Goal: Task Accomplishment & Management: Manage account settings

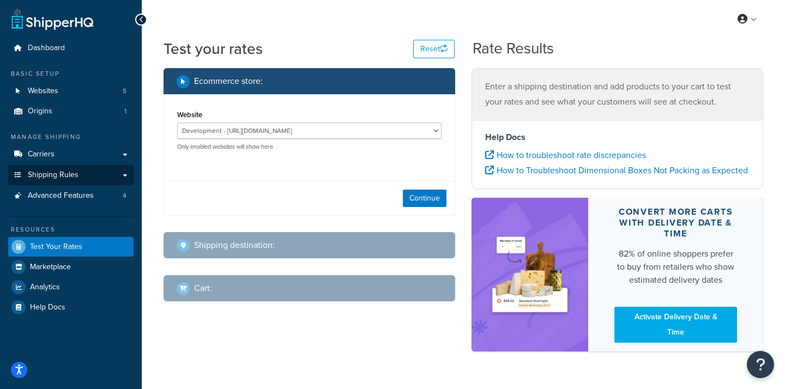
click at [52, 171] on span "Shipping Rules" at bounding box center [53, 175] width 51 height 9
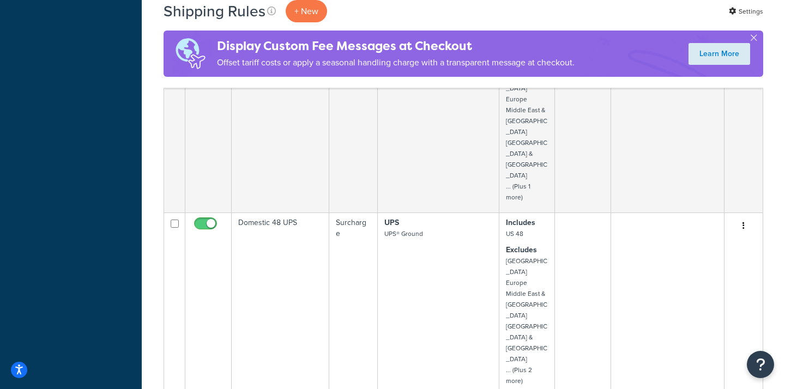
scroll to position [1302, 0]
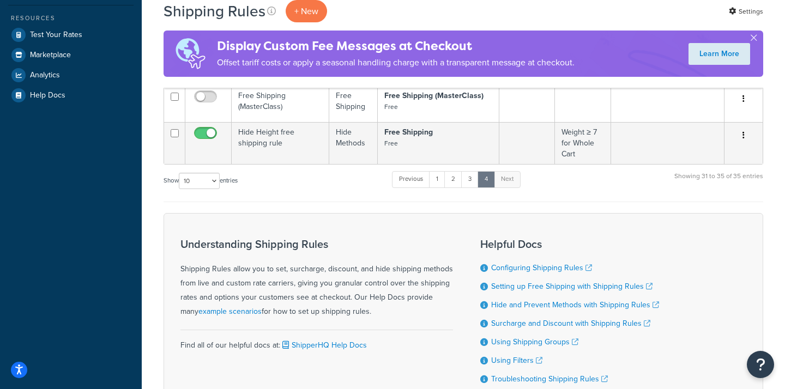
scroll to position [313, 0]
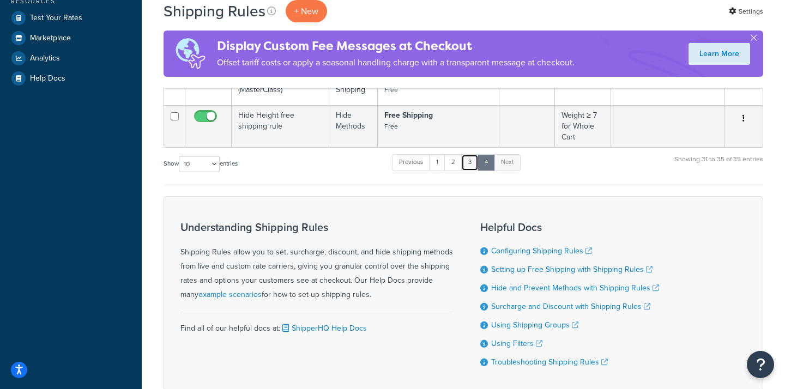
click at [472, 159] on link "3" at bounding box center [469, 162] width 17 height 16
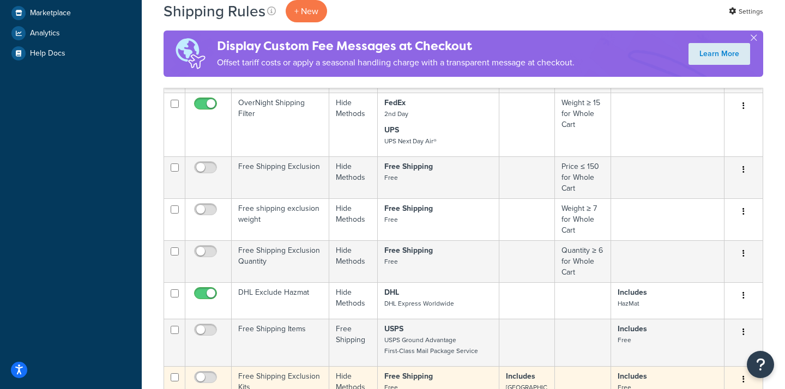
scroll to position [325, 0]
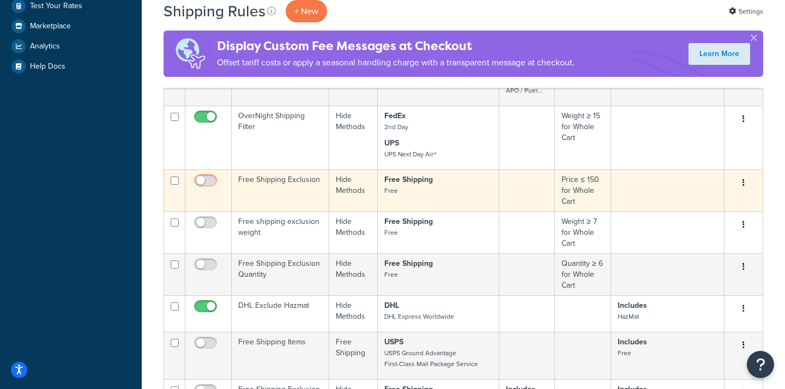
click at [202, 177] on input "checkbox" at bounding box center [207, 184] width 30 height 14
checkbox input "true"
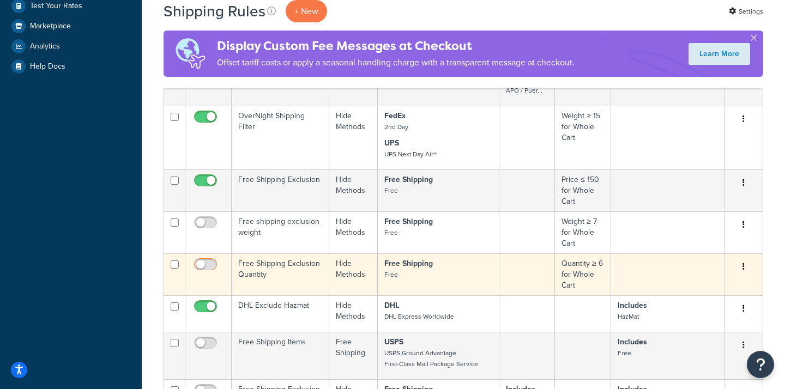
click at [199, 260] on input "checkbox" at bounding box center [207, 267] width 30 height 14
checkbox input "true"
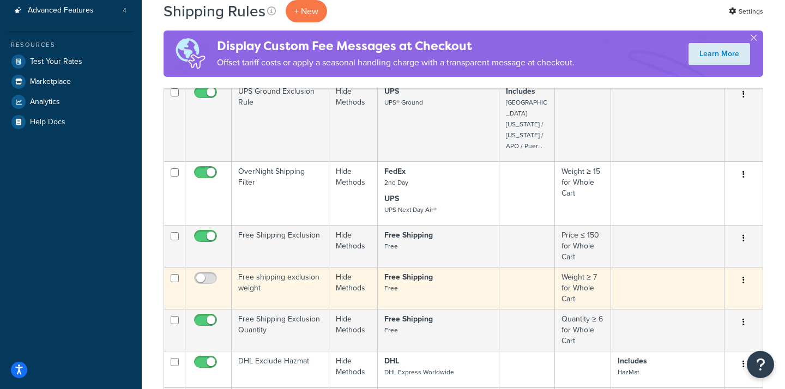
scroll to position [262, 0]
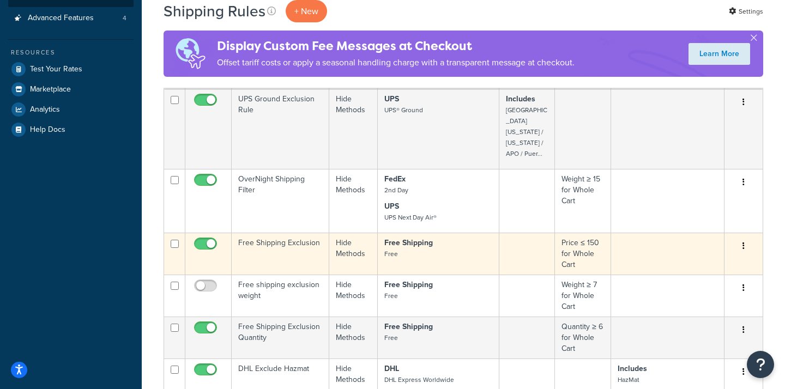
click at [493, 233] on td "Free Shipping Free" at bounding box center [438, 254] width 121 height 42
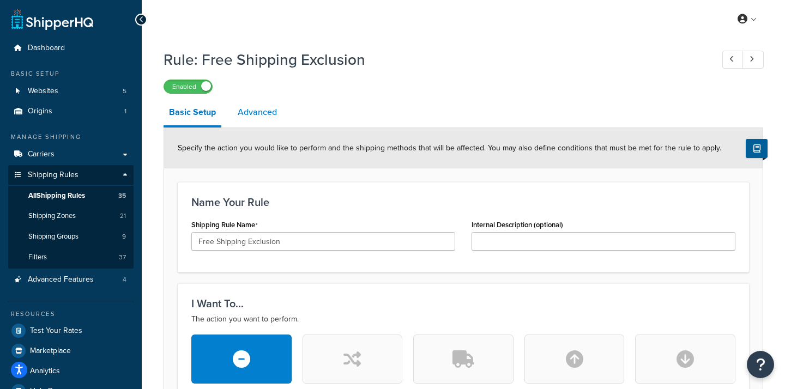
click at [266, 110] on link "Advanced" at bounding box center [257, 112] width 50 height 26
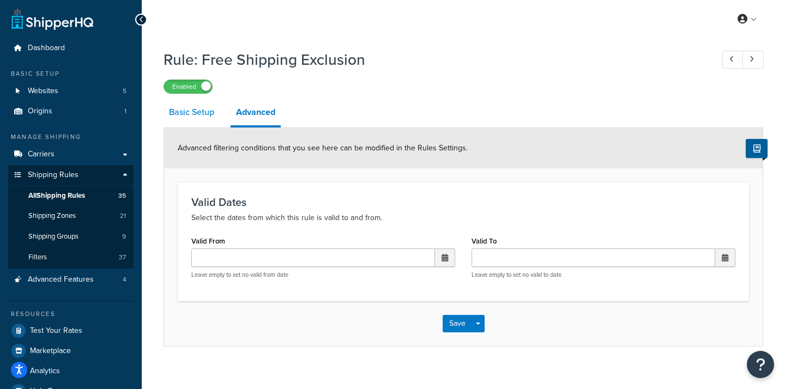
click at [194, 113] on link "Basic Setup" at bounding box center [191, 112] width 56 height 26
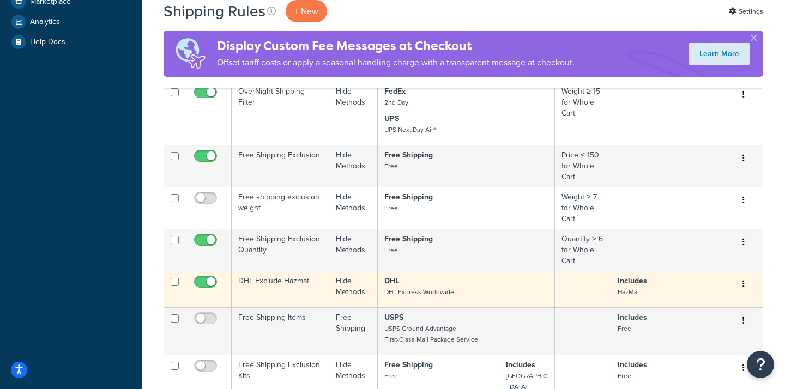
scroll to position [349, 0]
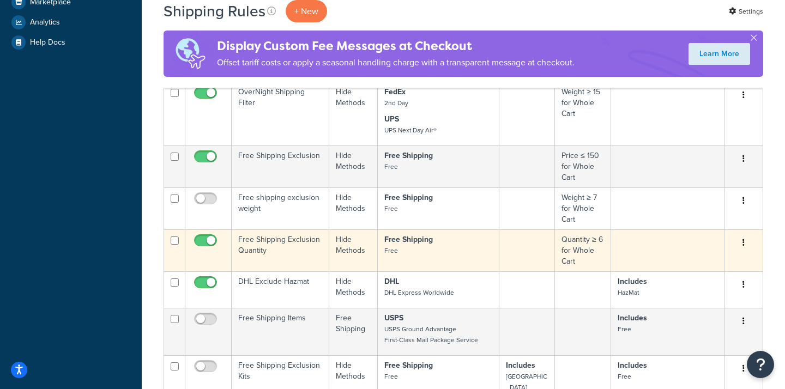
click at [403, 234] on p "Free Shipping Free" at bounding box center [438, 245] width 108 height 22
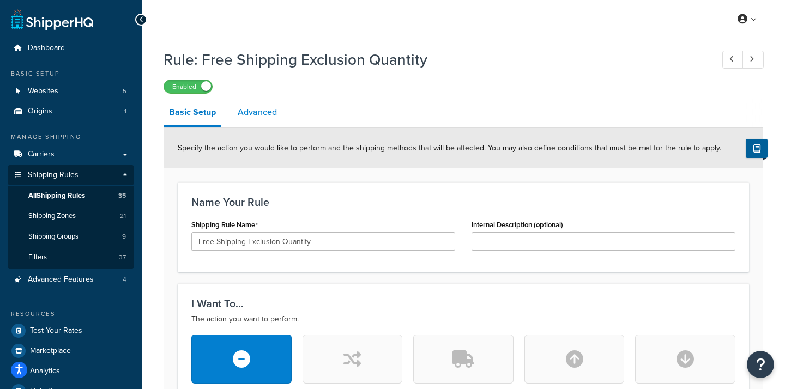
click at [264, 109] on link "Advanced" at bounding box center [257, 112] width 50 height 26
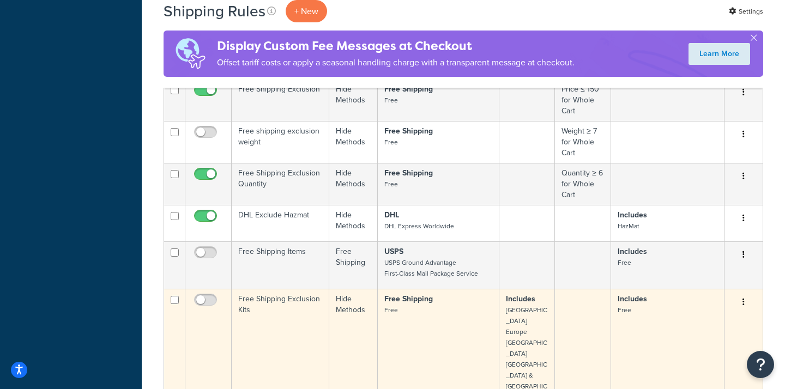
scroll to position [411, 0]
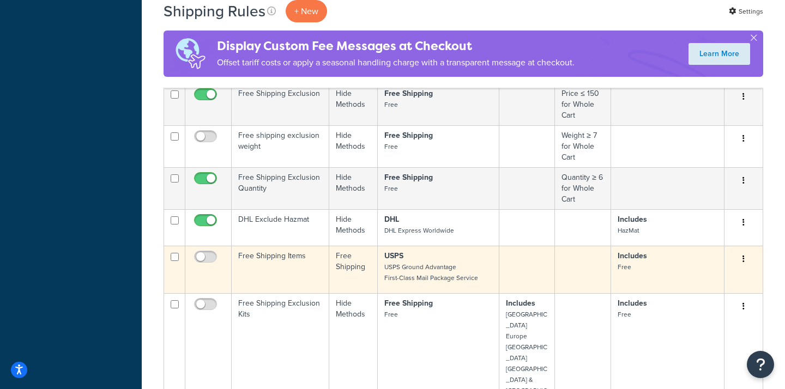
click at [448, 262] on small "USPS Ground Advantage First-Class Mail Package Service" at bounding box center [431, 272] width 94 height 21
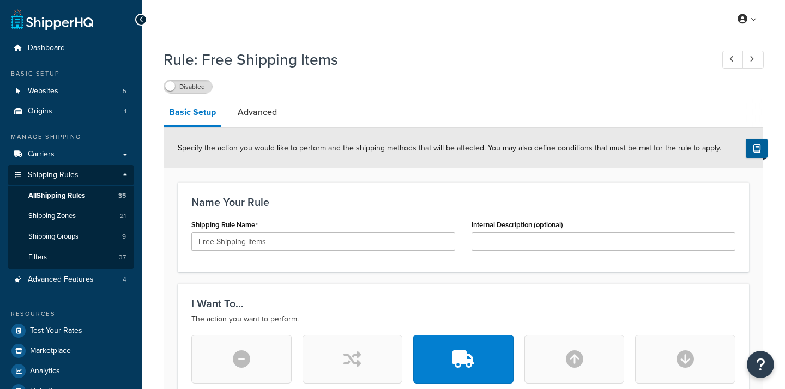
select select "ITEM"
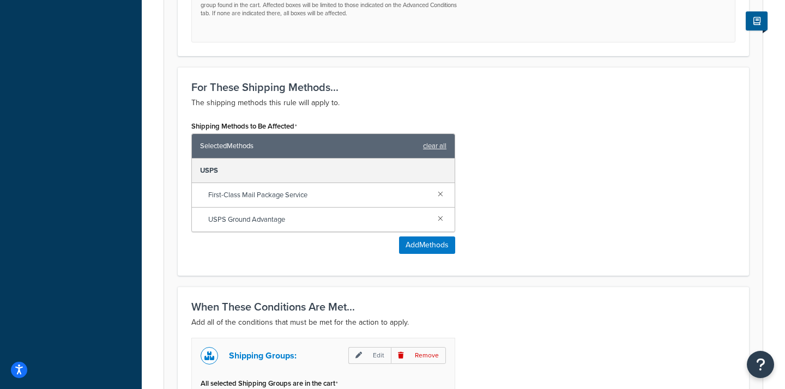
scroll to position [552, 0]
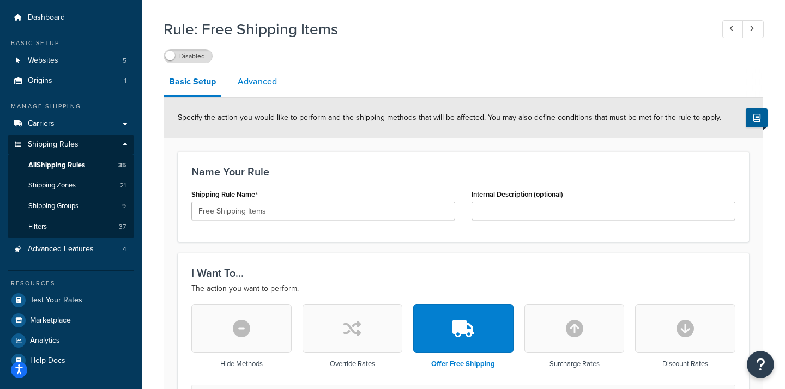
click at [253, 83] on link "Advanced" at bounding box center [257, 82] width 50 height 26
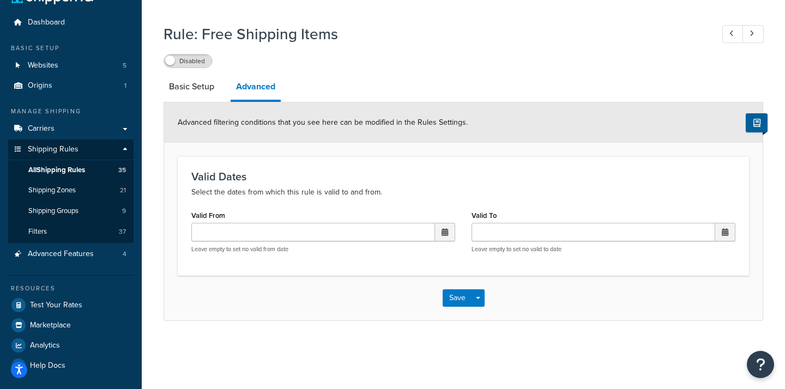
scroll to position [20, 0]
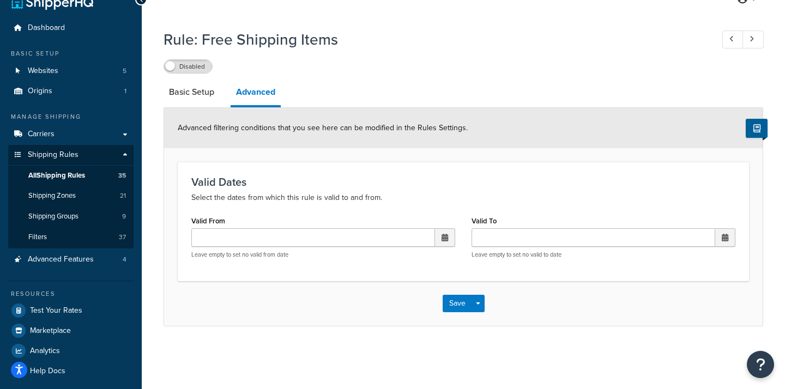
select select "ITEM"
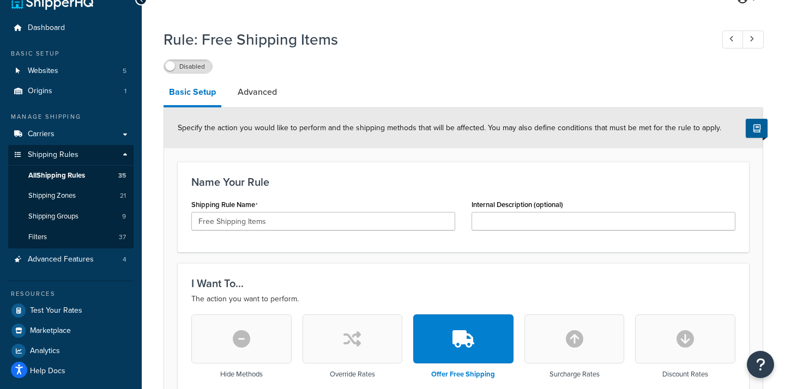
scroll to position [31, 0]
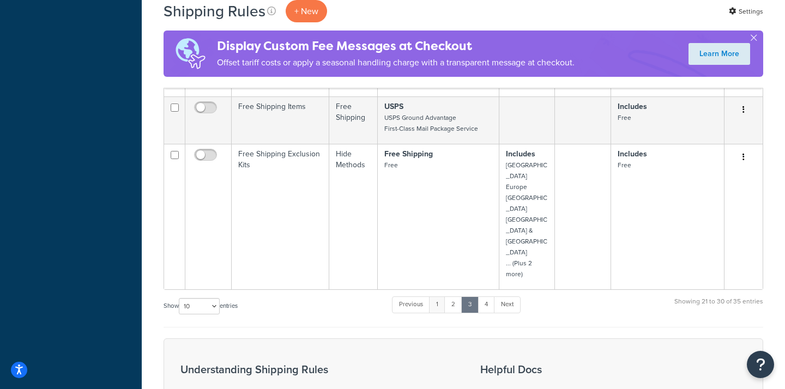
scroll to position [559, 0]
click at [457, 297] on link "2" at bounding box center [453, 305] width 18 height 16
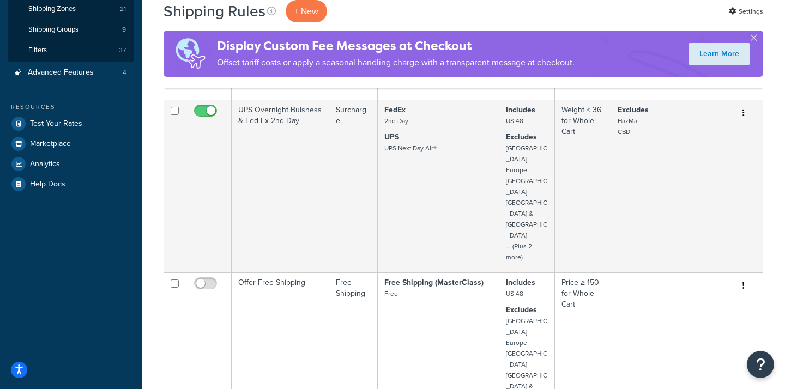
scroll to position [190, 0]
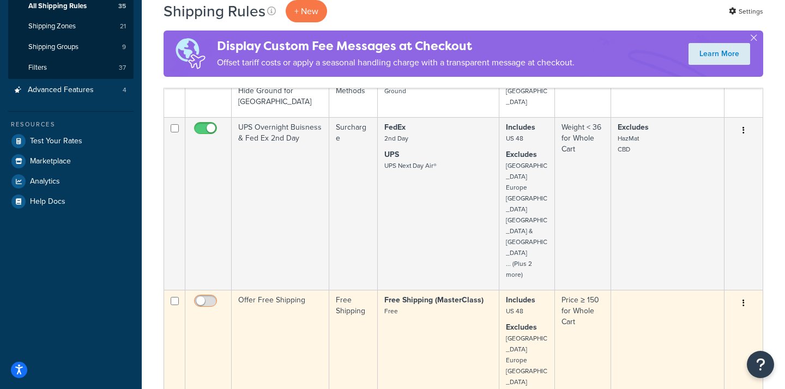
click at [205, 297] on input "checkbox" at bounding box center [207, 304] width 30 height 14
checkbox input "true"
click at [449, 290] on td "Free Shipping (MasterClass) Free" at bounding box center [438, 376] width 121 height 173
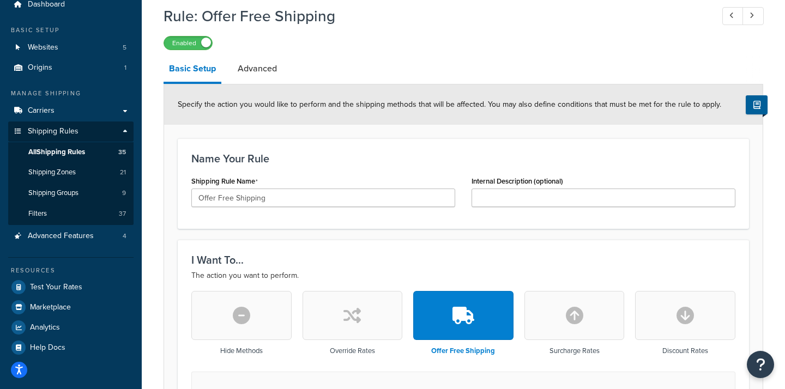
scroll to position [18, 0]
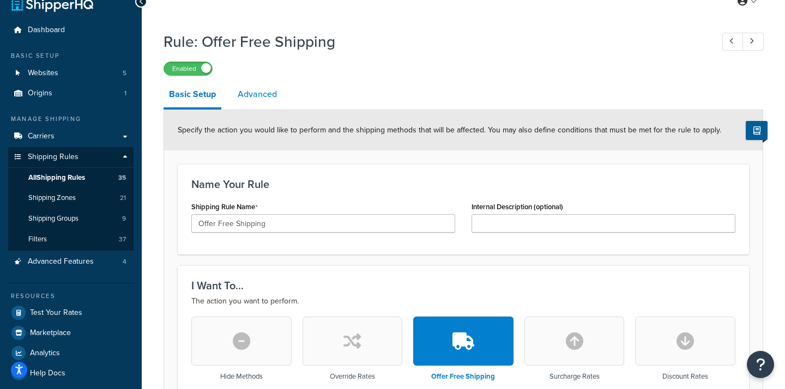
click at [254, 94] on link "Advanced" at bounding box center [257, 94] width 50 height 26
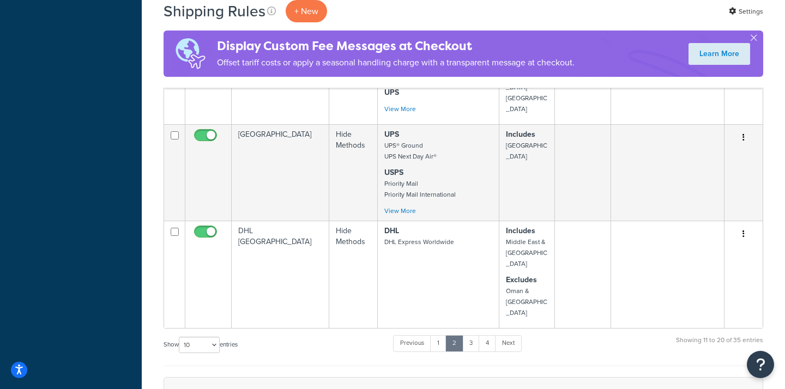
scroll to position [910, 0]
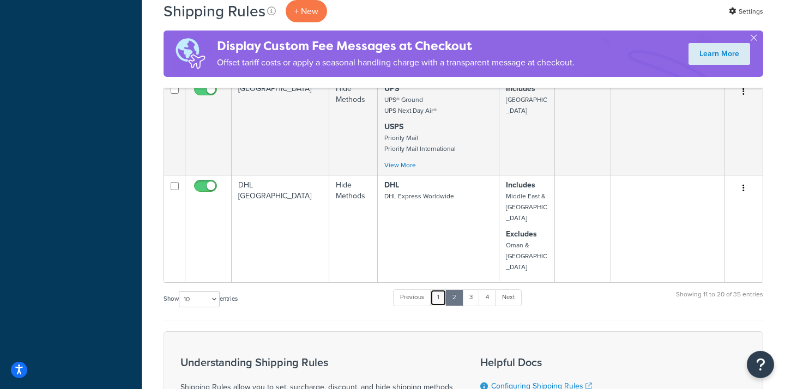
click at [438, 289] on link "1" at bounding box center [438, 297] width 16 height 16
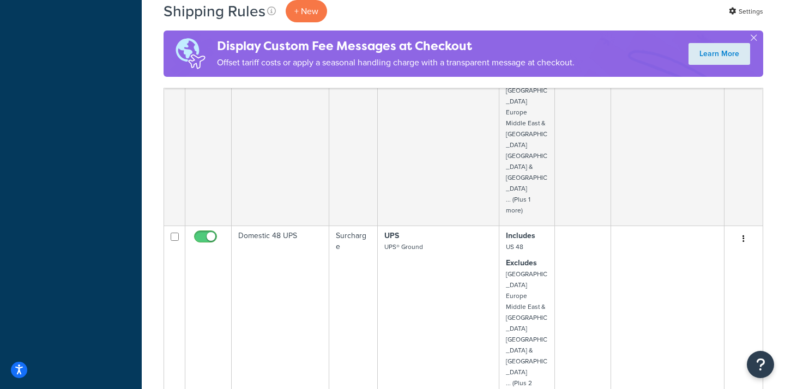
scroll to position [1276, 0]
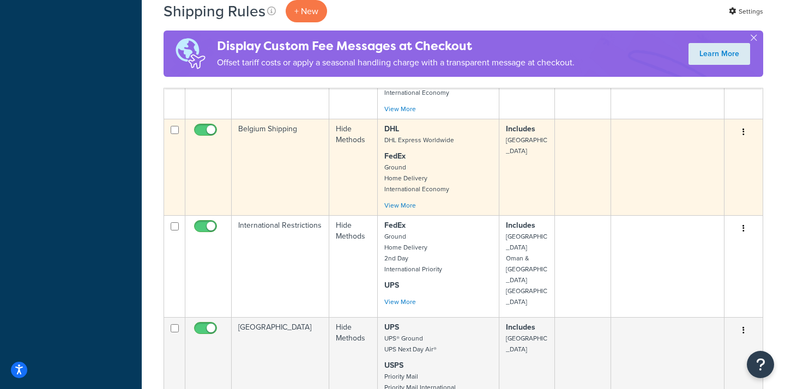
scroll to position [777, 0]
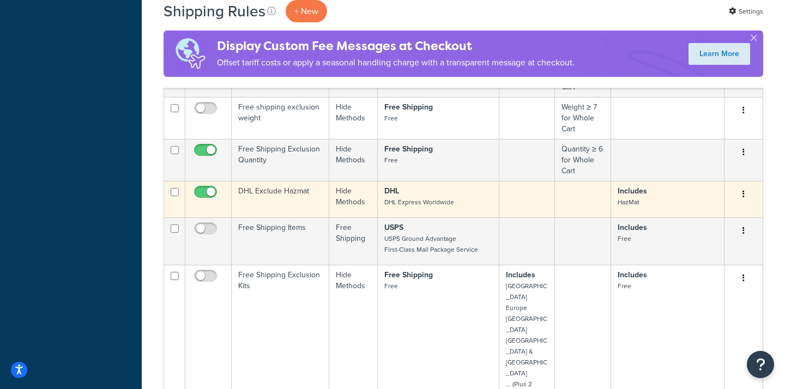
scroll to position [470, 0]
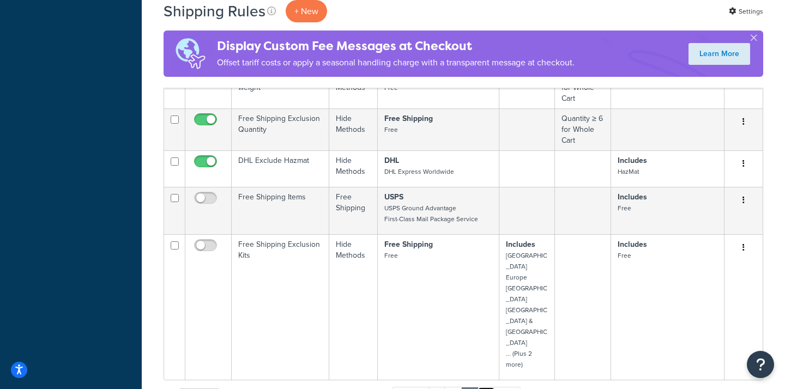
click at [488, 387] on link "4" at bounding box center [485, 395] width 17 height 16
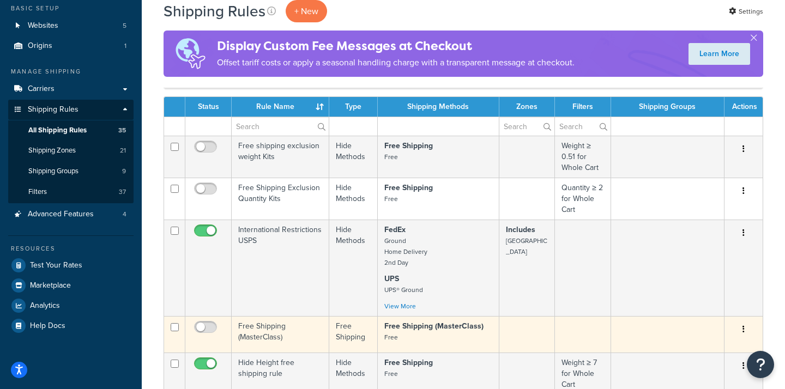
scroll to position [60, 0]
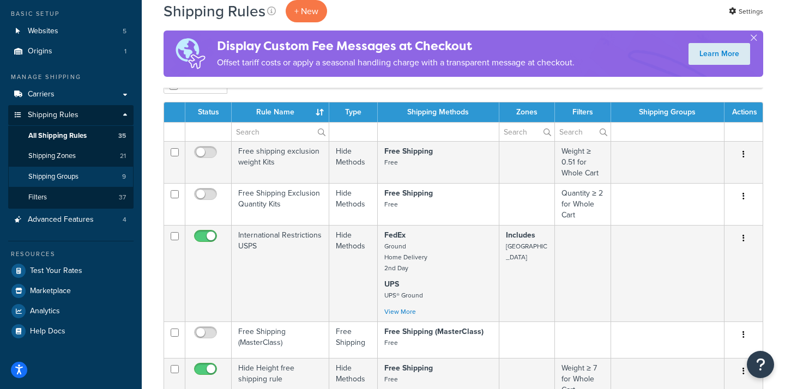
click at [60, 172] on span "Shipping Groups" at bounding box center [53, 176] width 50 height 9
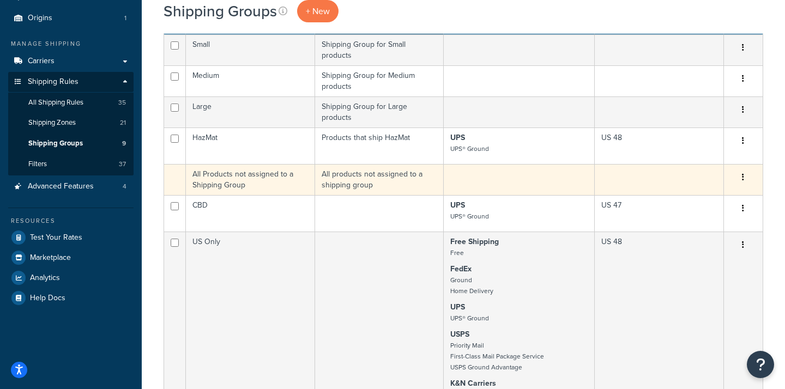
scroll to position [59, 0]
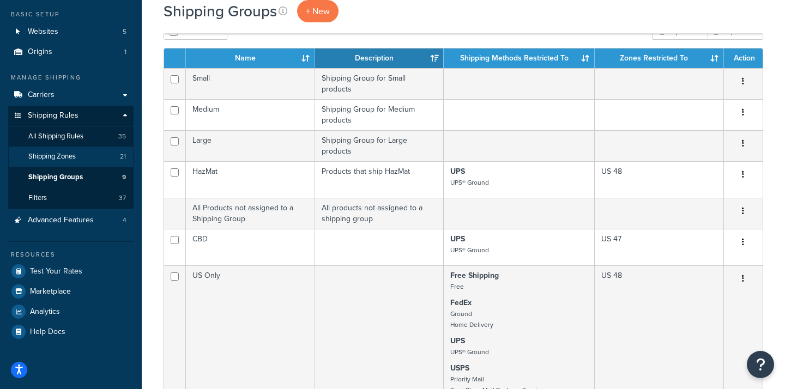
click at [66, 152] on span "Shipping Zones" at bounding box center [51, 156] width 47 height 9
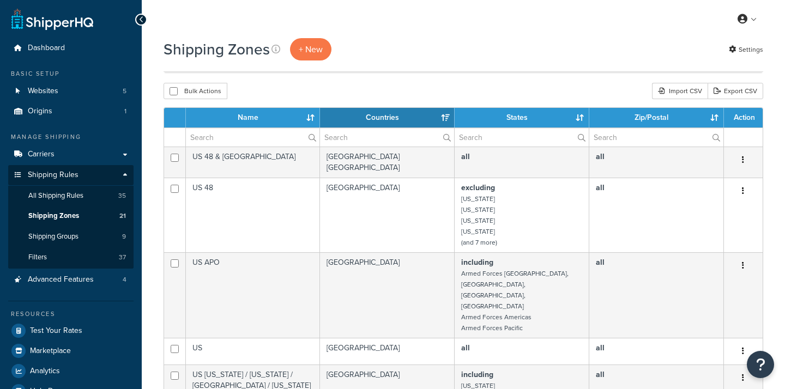
select select "15"
click at [60, 149] on link "Carriers" at bounding box center [70, 154] width 125 height 20
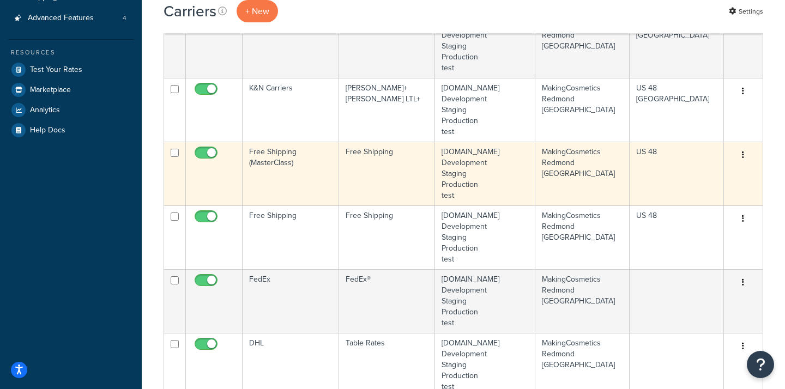
scroll to position [246, 0]
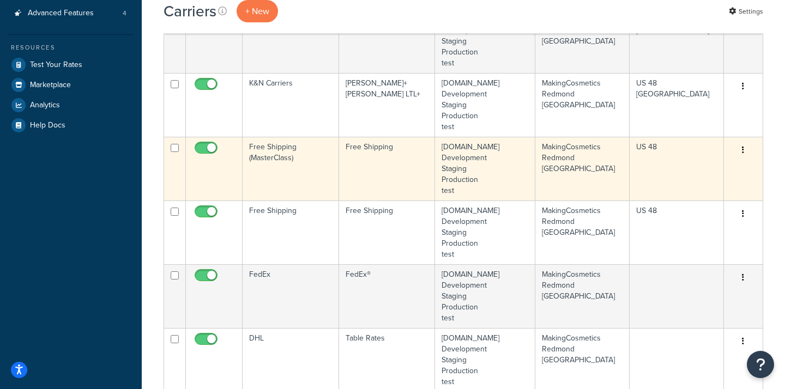
click at [391, 159] on td "Free Shipping" at bounding box center [387, 169] width 96 height 64
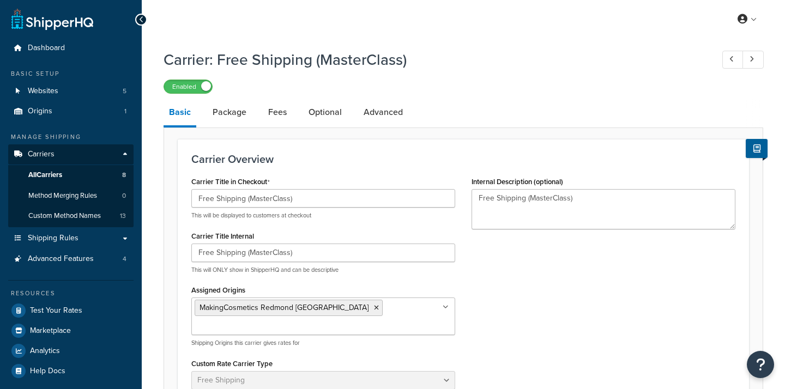
select select "free"
click at [236, 114] on link "Package" at bounding box center [229, 112] width 45 height 26
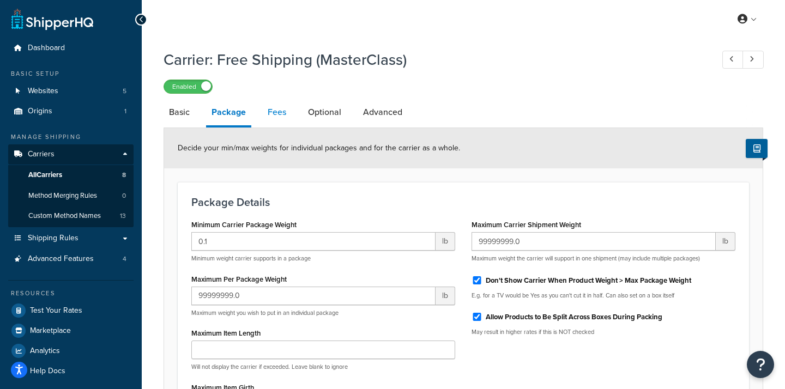
click at [270, 114] on link "Fees" at bounding box center [276, 112] width 29 height 26
select select "AFTER"
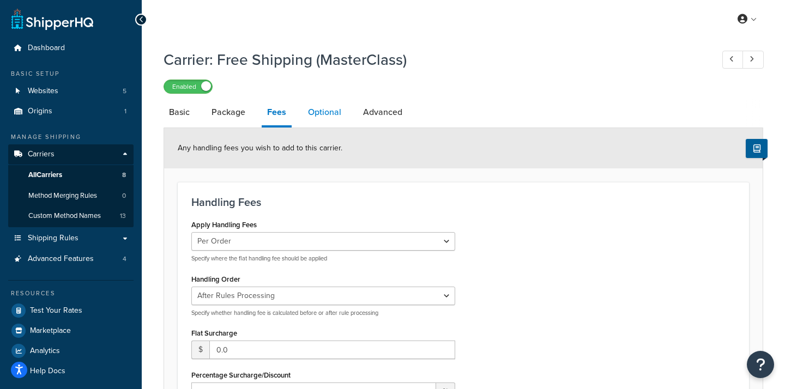
click at [323, 117] on link "Optional" at bounding box center [324, 112] width 44 height 26
select select "173847"
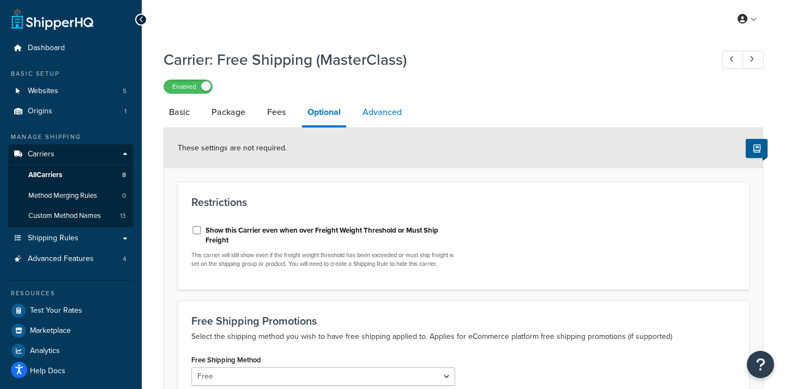
click at [380, 112] on link "Advanced" at bounding box center [382, 112] width 50 height 26
select select "false"
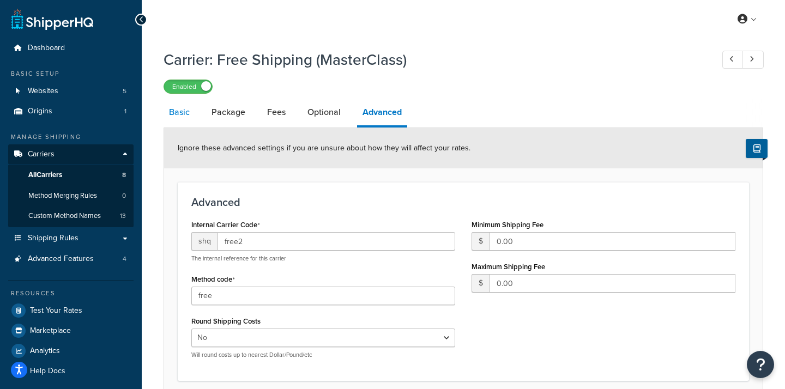
click at [179, 113] on link "Basic" at bounding box center [179, 112] width 32 height 26
select select "free"
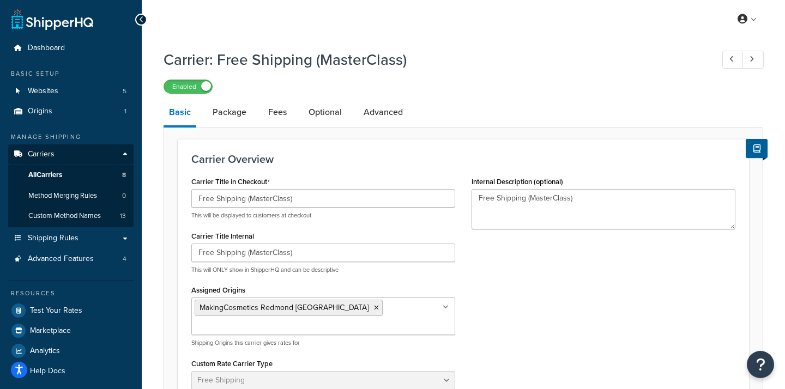
select select "false"
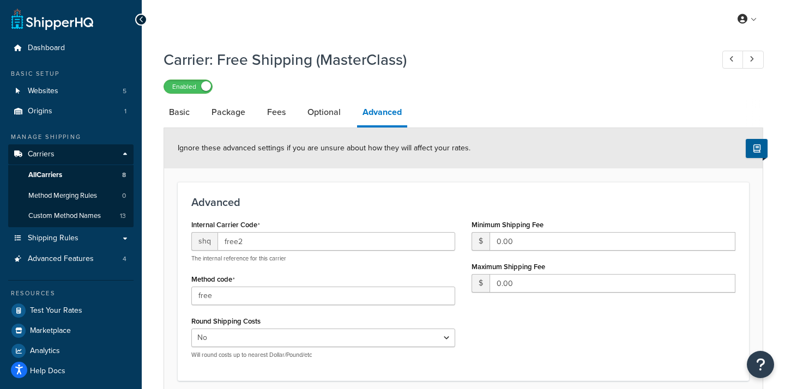
select select "173847"
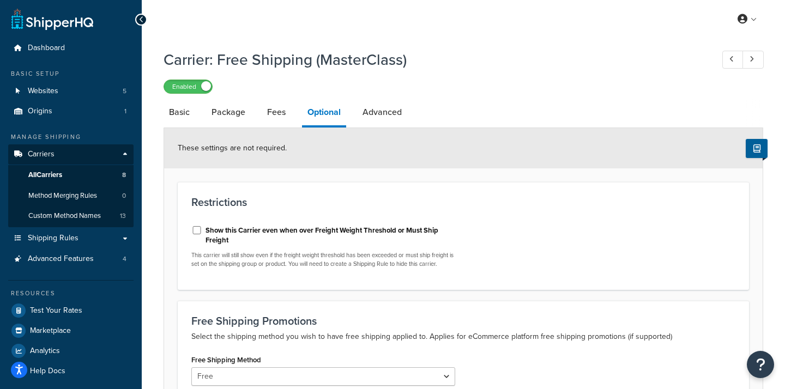
select select "AFTER"
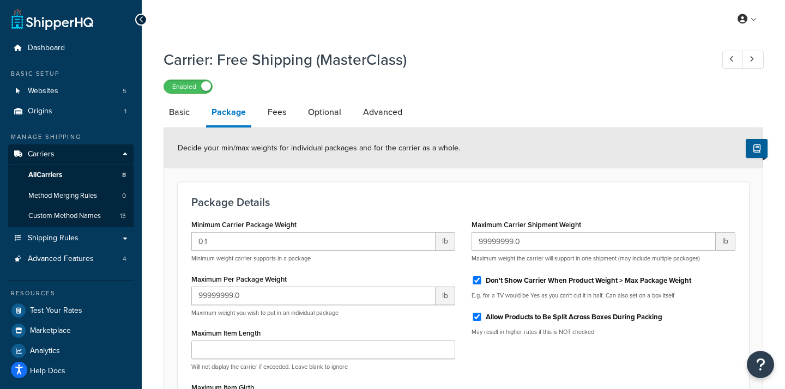
select select "free"
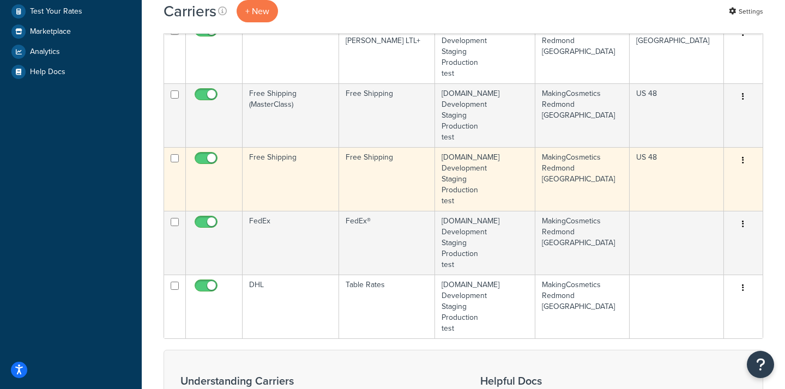
click at [222, 160] on input "checkbox" at bounding box center [207, 161] width 30 height 14
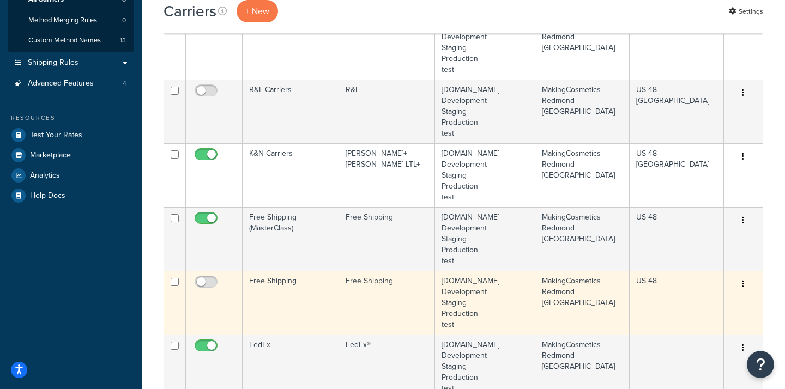
scroll to position [236, 0]
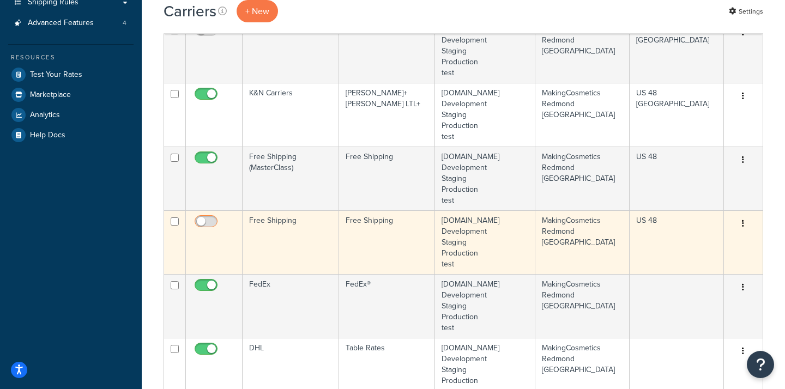
click at [214, 221] on input "checkbox" at bounding box center [207, 224] width 30 height 14
checkbox input "true"
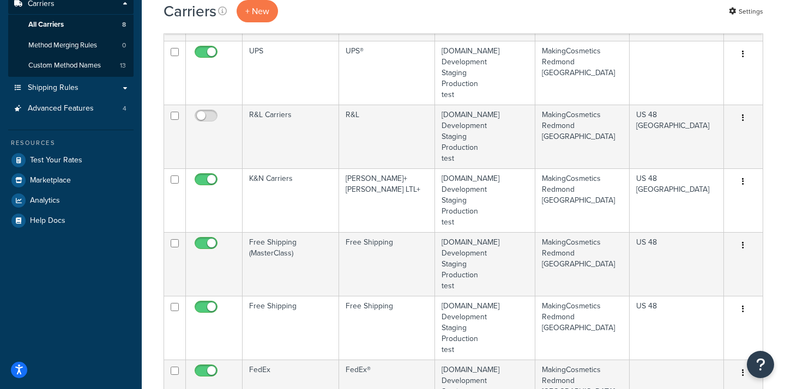
scroll to position [184, 0]
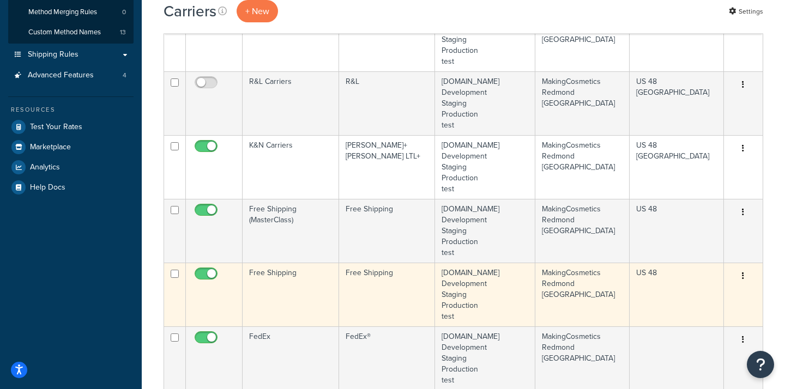
click at [288, 282] on td "Free Shipping" at bounding box center [290, 295] width 96 height 64
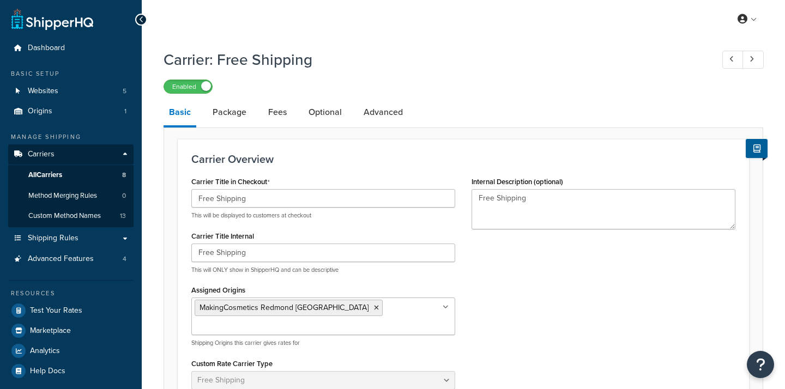
select select "free"
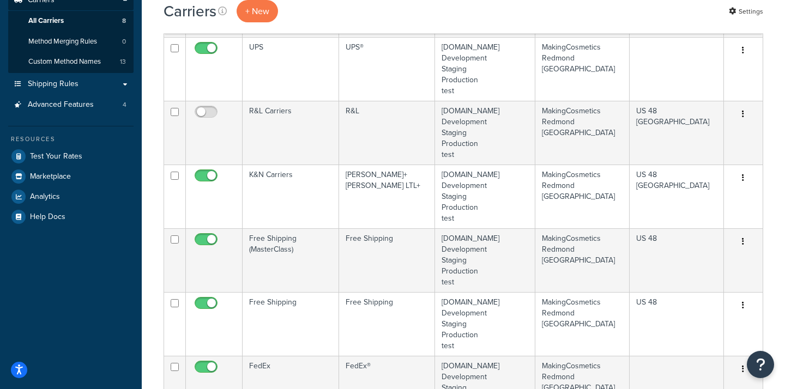
scroll to position [227, 0]
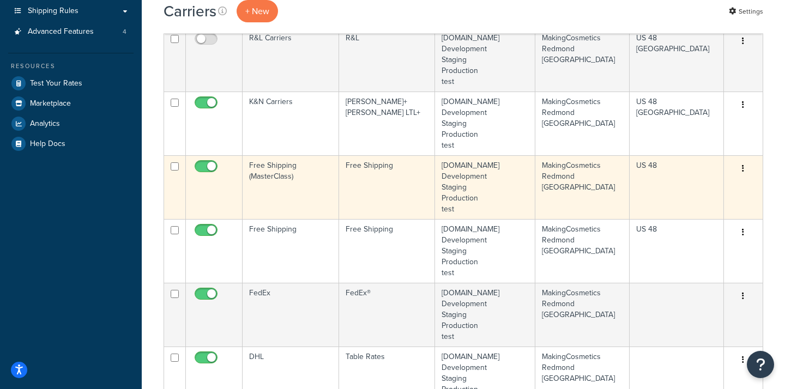
click at [305, 174] on td "Free Shipping (MasterClass)" at bounding box center [290, 187] width 96 height 64
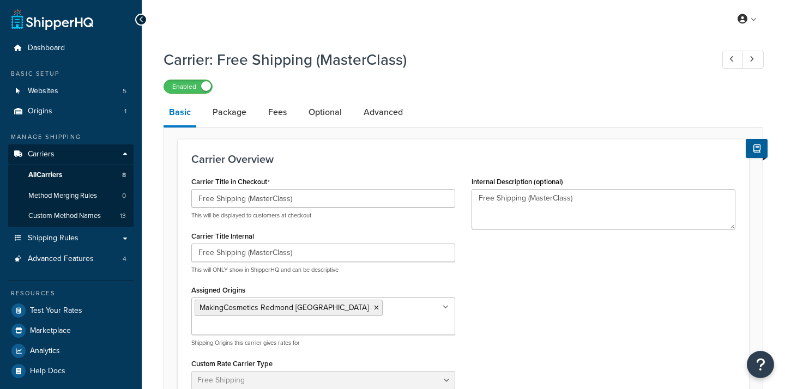
select select "free"
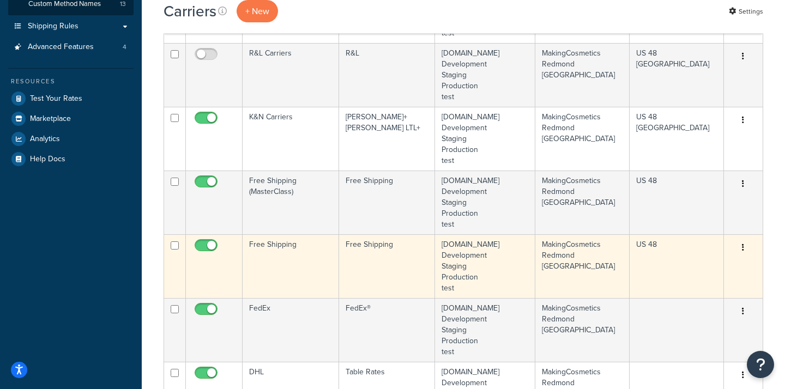
scroll to position [212, 0]
click at [385, 253] on td "Free Shipping" at bounding box center [387, 266] width 96 height 64
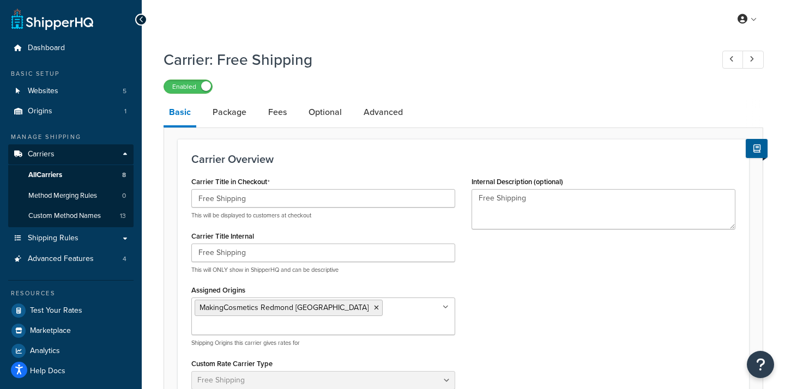
select select "free"
click at [375, 112] on link "Advanced" at bounding box center [383, 112] width 50 height 26
select select "false"
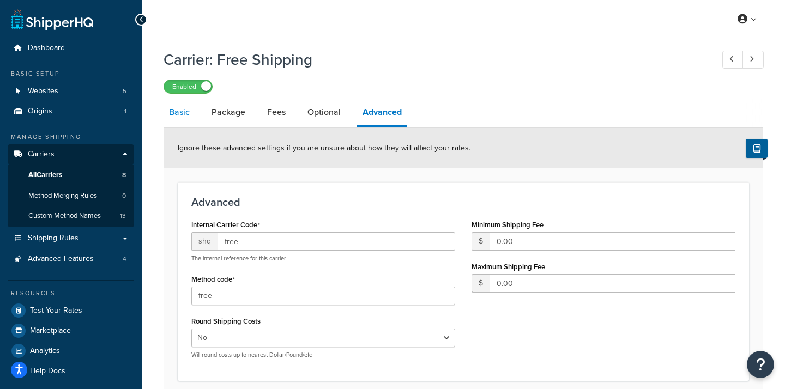
click at [184, 108] on link "Basic" at bounding box center [179, 112] width 32 height 26
select select "free"
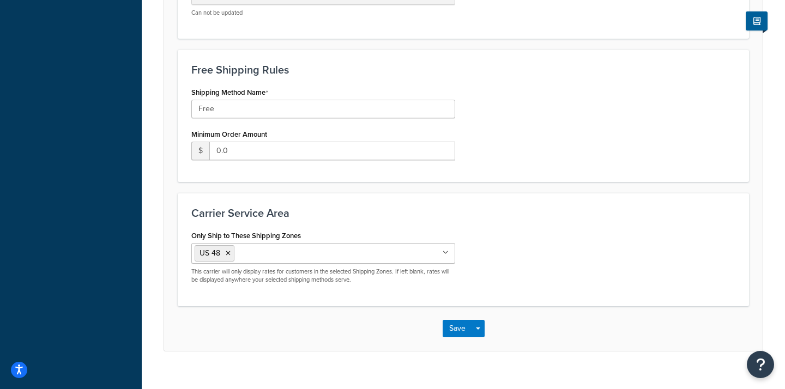
scroll to position [384, 0]
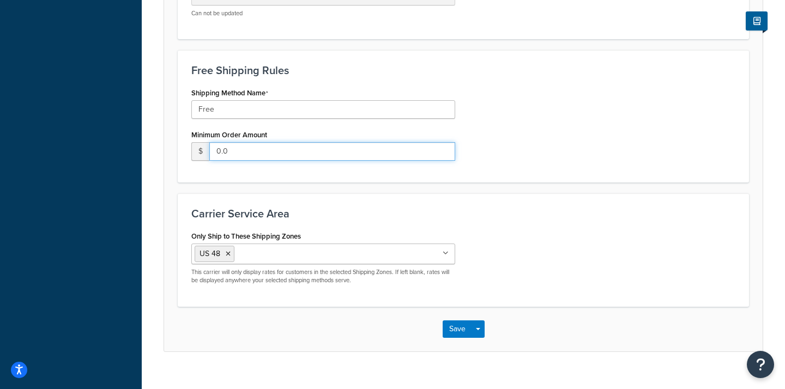
click at [259, 142] on input "0.0" at bounding box center [332, 151] width 246 height 19
type input "0"
type input "150.00"
click at [456, 320] on button "Save" at bounding box center [456, 328] width 29 height 17
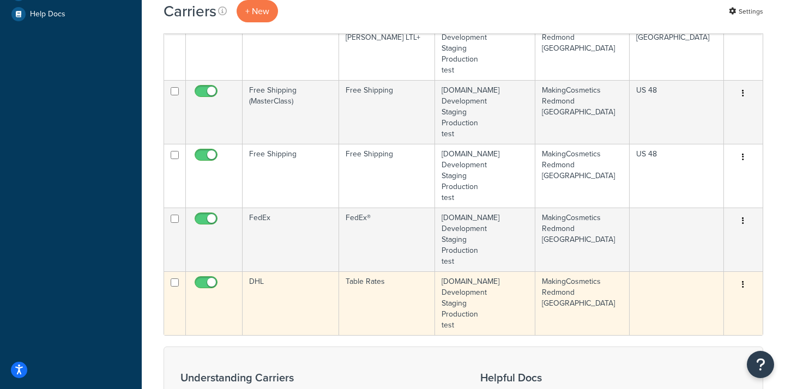
scroll to position [291, 0]
